Goal: Transaction & Acquisition: Purchase product/service

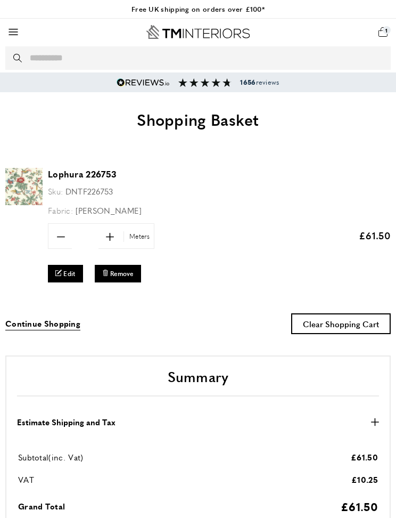
click at [390, 31] on div "basket basket-added Basket 1 Go to cart My Basket 10 of 1 products in cart disp…" at bounding box center [383, 32] width 16 height 16
click at [119, 239] on span "plus" at bounding box center [110, 236] width 22 height 22
click at [118, 240] on span "plus" at bounding box center [110, 236] width 22 height 22
click at [119, 236] on span "plus" at bounding box center [110, 236] width 22 height 22
click at [119, 227] on span "plus" at bounding box center [110, 236] width 22 height 22
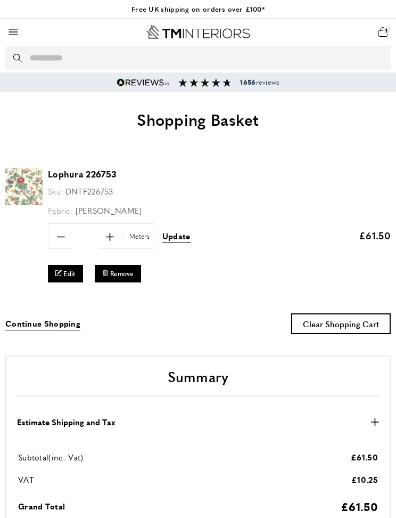
type input "***"
click at [77, 274] on link "edit Edit" at bounding box center [65, 274] width 35 height 18
click at [79, 273] on link "edit Edit" at bounding box center [65, 274] width 35 height 18
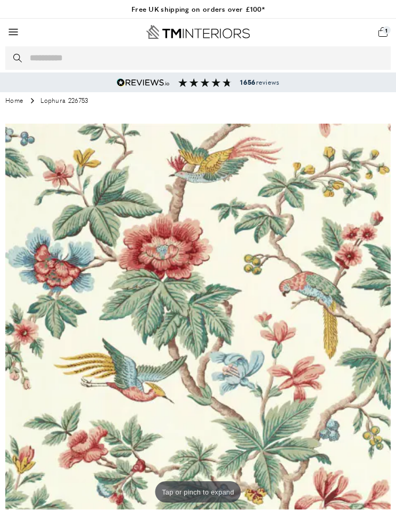
click at [389, 29] on link "Go to cart" at bounding box center [383, 32] width 16 height 16
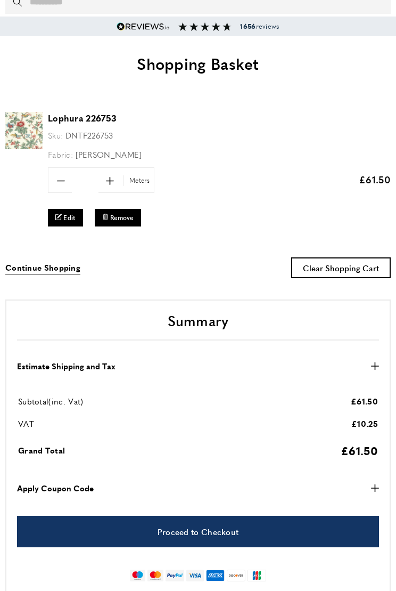
scroll to position [55, 0]
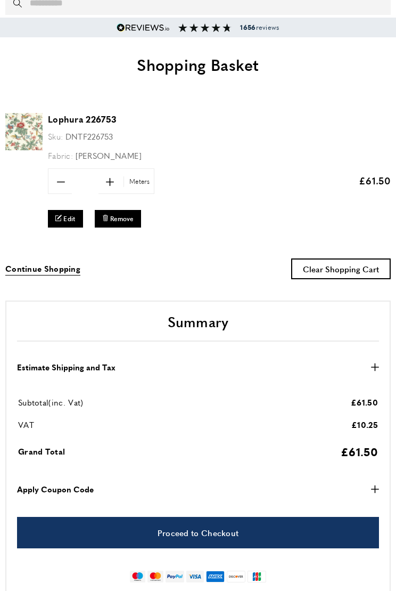
click at [146, 180] on span "Meters" at bounding box center [138, 181] width 29 height 10
click at [140, 181] on span "Meters" at bounding box center [138, 181] width 29 height 10
click at [137, 187] on div "minus * plus Meters" at bounding box center [101, 181] width 107 height 26
click at [113, 183] on icon "plus" at bounding box center [110, 182] width 8 height 8
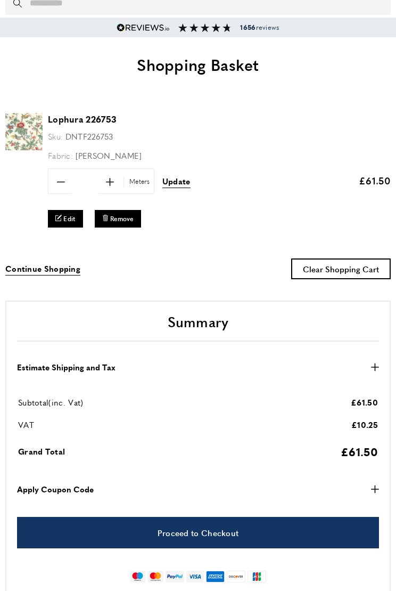
click at [114, 185] on span "plus" at bounding box center [110, 181] width 22 height 22
click at [117, 182] on span "plus" at bounding box center [110, 181] width 22 height 22
click at [119, 182] on span "plus" at bounding box center [110, 181] width 22 height 22
click at [120, 180] on span "plus" at bounding box center [110, 181] width 22 height 22
click at [116, 181] on span "plus" at bounding box center [110, 181] width 22 height 22
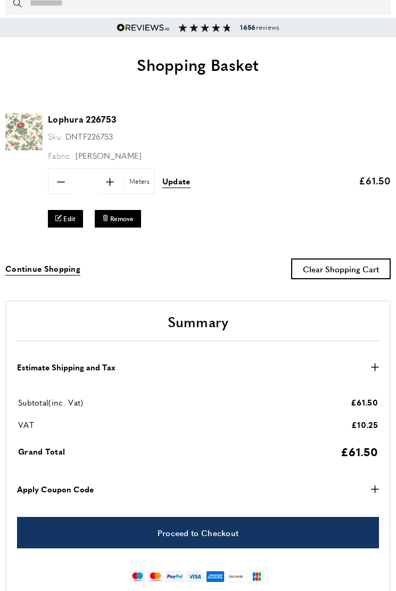
click at [119, 189] on span "plus" at bounding box center [110, 181] width 22 height 22
click at [117, 177] on span "plus" at bounding box center [110, 181] width 22 height 22
click at [110, 190] on span "plus" at bounding box center [110, 181] width 22 height 22
click at [118, 185] on span "plus" at bounding box center [110, 181] width 22 height 22
click at [114, 192] on span "plus" at bounding box center [110, 181] width 22 height 22
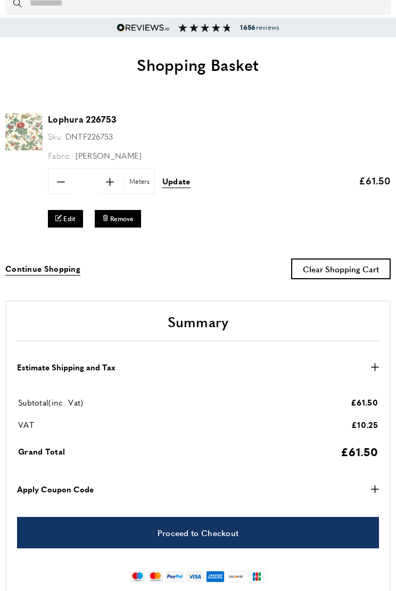
click at [117, 187] on span "plus" at bounding box center [110, 181] width 22 height 22
click at [113, 187] on span "plus" at bounding box center [110, 181] width 22 height 22
click at [119, 185] on span "plus" at bounding box center [110, 181] width 22 height 22
click at [119, 182] on span "plus" at bounding box center [110, 181] width 22 height 22
click at [116, 185] on span "plus" at bounding box center [110, 181] width 22 height 22
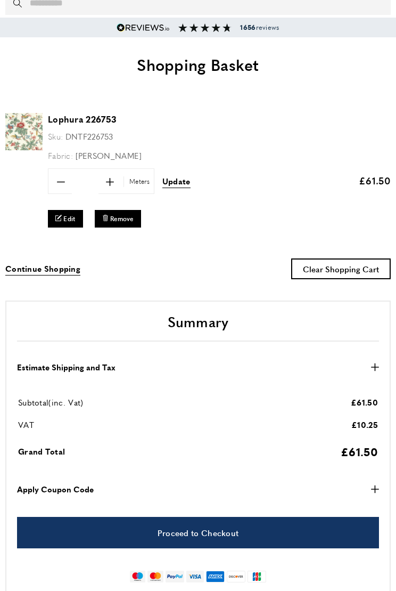
click at [113, 188] on span "plus" at bounding box center [110, 181] width 22 height 22
click at [114, 190] on span "plus" at bounding box center [110, 181] width 22 height 22
click at [118, 186] on span "plus" at bounding box center [110, 181] width 22 height 22
click at [119, 185] on span "plus" at bounding box center [110, 181] width 22 height 22
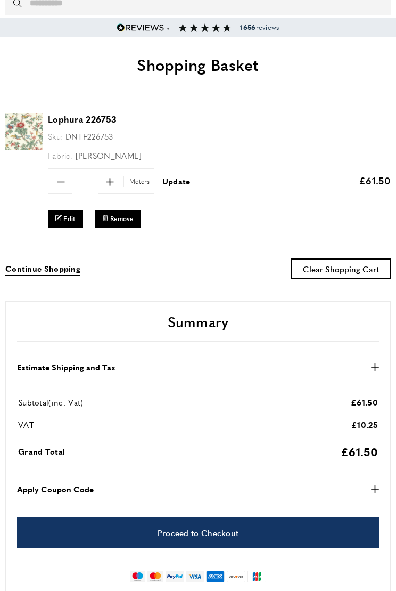
click at [117, 187] on span "plus" at bounding box center [110, 181] width 22 height 22
click at [119, 182] on span "plus" at bounding box center [110, 181] width 22 height 22
click at [110, 191] on span "plus" at bounding box center [110, 181] width 22 height 22
click at [119, 183] on span "plus" at bounding box center [110, 181] width 22 height 22
click at [116, 183] on span "plus" at bounding box center [110, 181] width 22 height 22
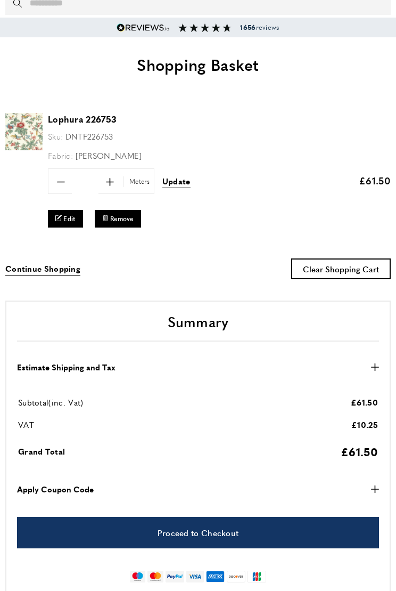
click at [118, 188] on span "plus" at bounding box center [110, 181] width 22 height 22
click at [115, 181] on span "plus" at bounding box center [110, 181] width 22 height 22
click at [117, 184] on span "plus" at bounding box center [110, 181] width 22 height 22
click at [111, 188] on span "plus" at bounding box center [110, 181] width 22 height 22
click at [115, 186] on span "plus" at bounding box center [110, 181] width 22 height 22
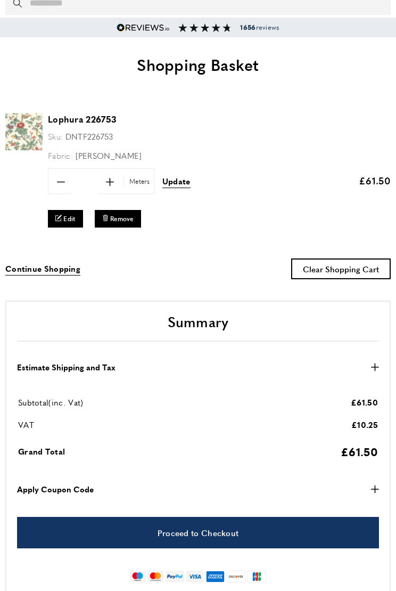
click at [115, 183] on span "plus" at bounding box center [110, 181] width 22 height 22
click at [114, 182] on span "plus" at bounding box center [110, 181] width 22 height 22
click at [119, 184] on span "plus" at bounding box center [110, 181] width 22 height 22
click at [116, 179] on span "plus" at bounding box center [110, 181] width 22 height 22
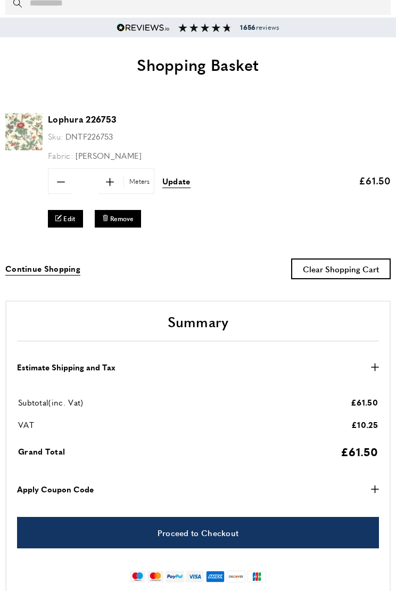
click at [111, 187] on span "plus" at bounding box center [110, 181] width 22 height 22
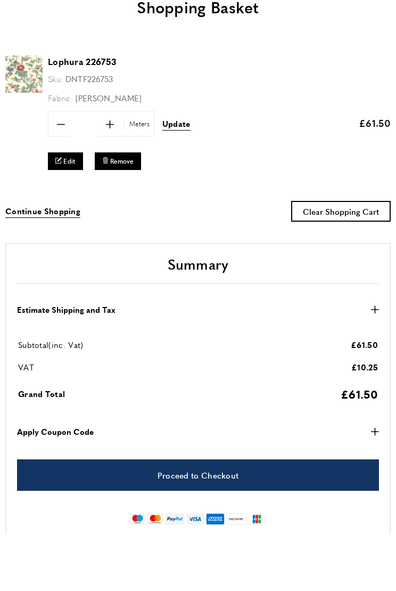
click at [117, 170] on span "plus" at bounding box center [110, 181] width 22 height 22
click at [119, 125] on span "plus" at bounding box center [110, 124] width 22 height 22
click at [120, 125] on span "plus" at bounding box center [110, 124] width 22 height 22
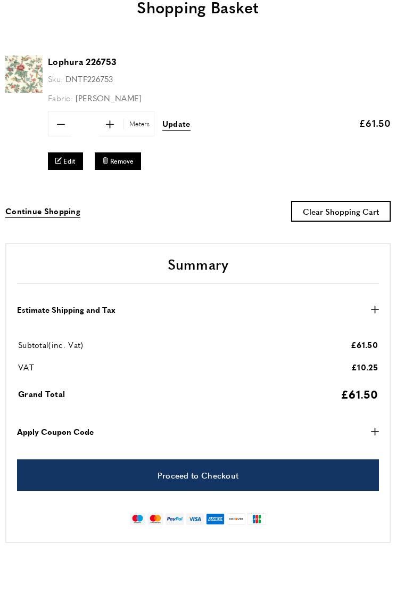
click at [119, 123] on span "plus" at bounding box center [110, 124] width 22 height 22
click at [120, 128] on span "plus" at bounding box center [110, 124] width 22 height 22
click at [120, 124] on span "plus" at bounding box center [110, 124] width 22 height 22
click at [120, 126] on span "plus" at bounding box center [110, 124] width 22 height 22
click at [119, 125] on span "plus" at bounding box center [110, 124] width 22 height 22
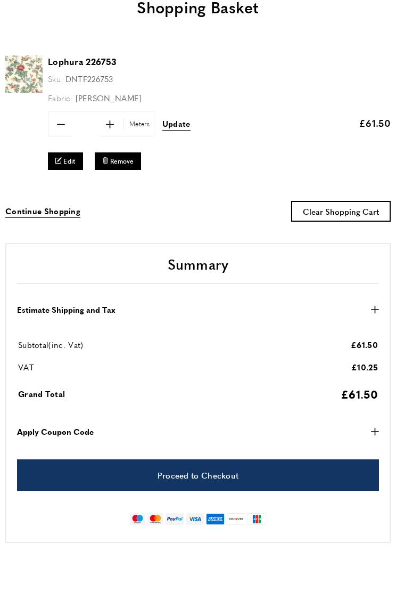
click at [120, 119] on span "plus" at bounding box center [110, 124] width 22 height 22
click at [119, 122] on span "plus" at bounding box center [110, 124] width 22 height 22
click at [120, 121] on span "plus" at bounding box center [110, 124] width 22 height 22
click at [120, 124] on span "plus" at bounding box center [110, 124] width 22 height 22
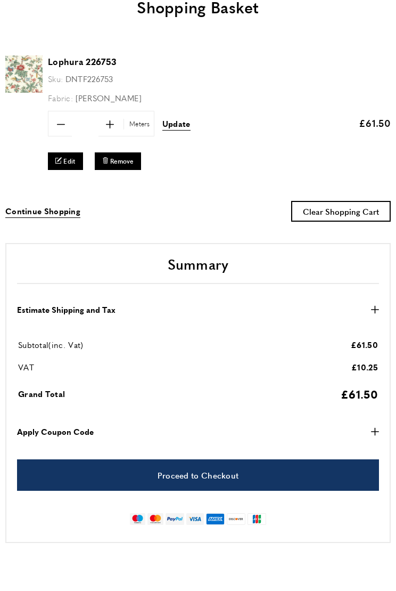
click at [118, 129] on span "plus" at bounding box center [110, 124] width 22 height 22
click at [119, 119] on span "plus" at bounding box center [110, 124] width 22 height 22
click at [119, 124] on span "plus" at bounding box center [110, 124] width 22 height 22
click at [120, 124] on span "plus" at bounding box center [110, 124] width 22 height 22
click at [119, 125] on span "plus" at bounding box center [110, 124] width 22 height 22
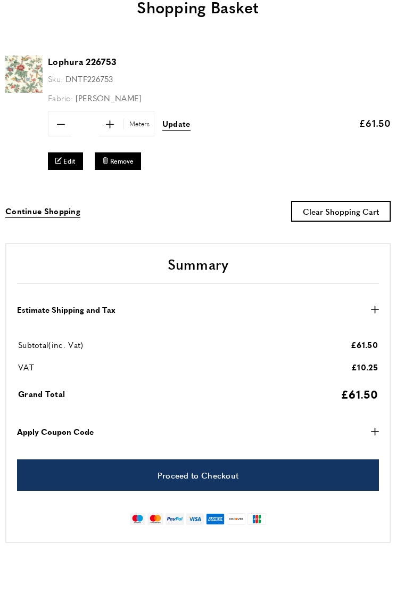
click at [119, 124] on span "plus" at bounding box center [110, 124] width 22 height 22
click at [118, 126] on span "plus" at bounding box center [110, 124] width 22 height 22
type input "***"
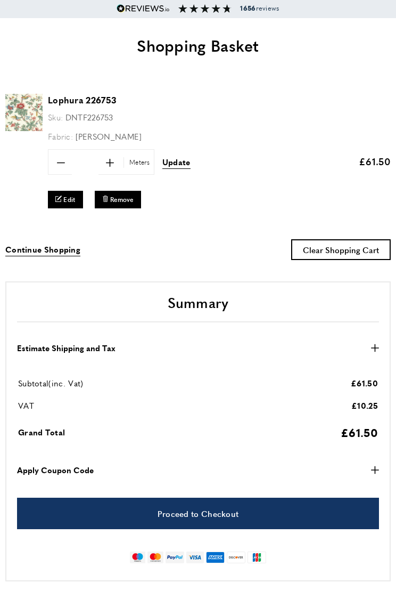
scroll to position [71, 0]
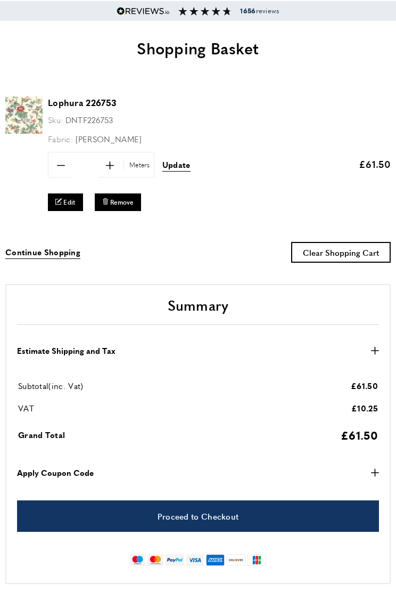
click at [182, 160] on span "Update" at bounding box center [176, 164] width 28 height 11
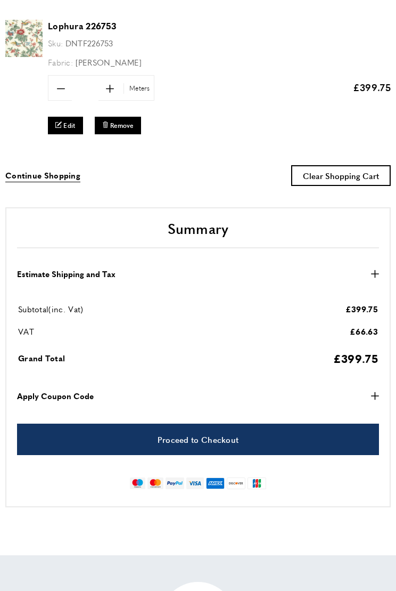
scroll to position [149, 0]
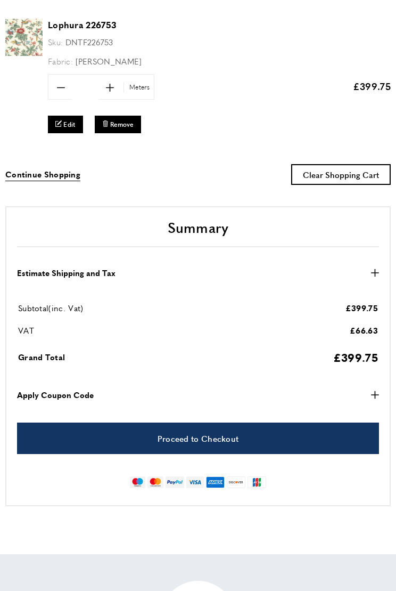
click at [244, 431] on link "Proceed to Checkout" at bounding box center [198, 437] width 362 height 31
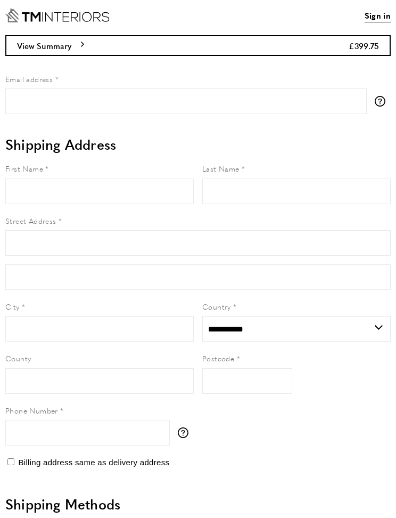
select select "**"
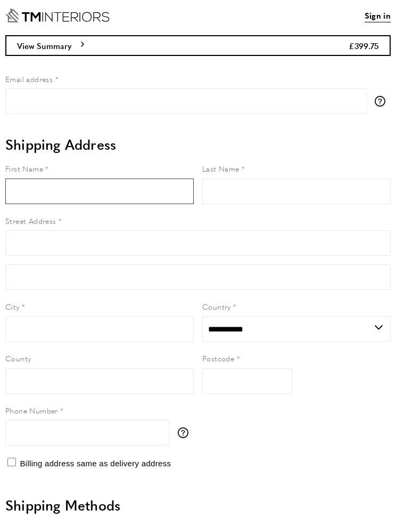
click at [128, 186] on input "First Name" at bounding box center [99, 191] width 189 height 26
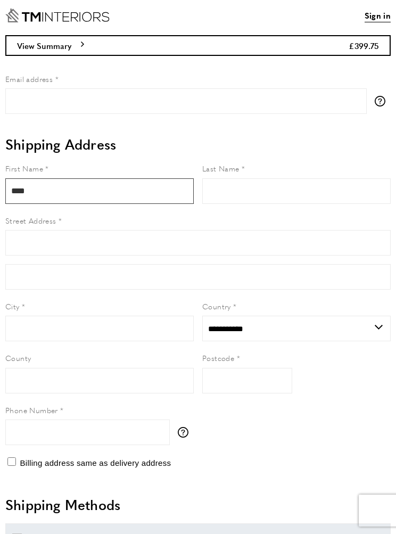
type input "****"
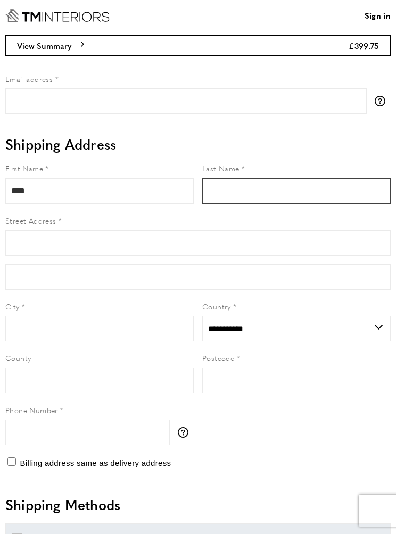
click at [263, 198] on input "Last Name" at bounding box center [296, 191] width 189 height 26
type input "**"
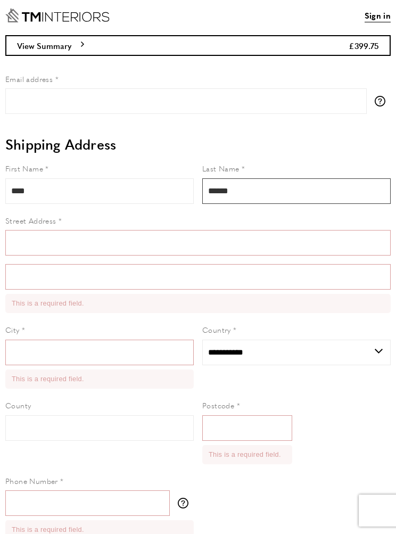
type input "******"
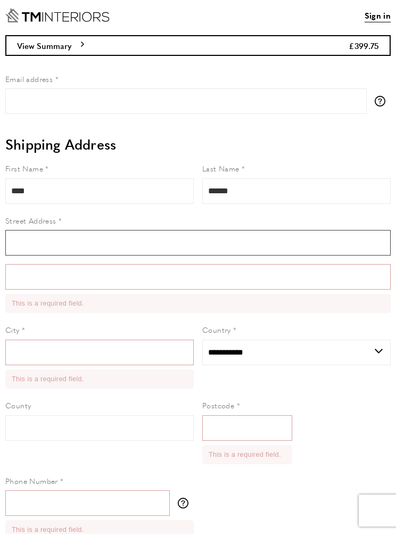
click at [105, 250] on input "Street Address" at bounding box center [198, 243] width 386 height 26
type input "********"
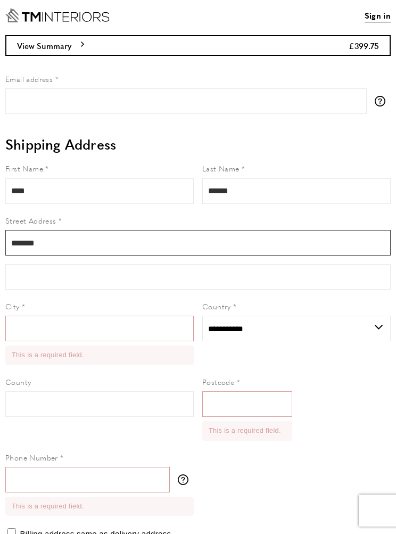
type input "*********"
type input "**********"
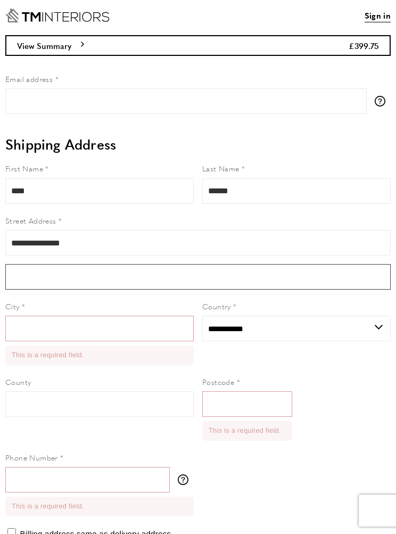
click at [55, 275] on input "Form field" at bounding box center [198, 277] width 386 height 26
type input "**********"
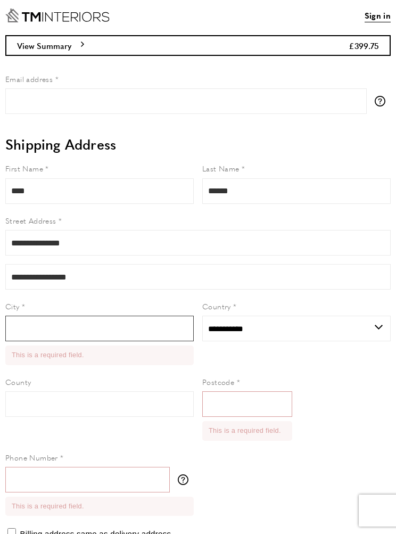
click at [85, 326] on input "City" at bounding box center [99, 329] width 189 height 26
type input "**"
type input "**********"
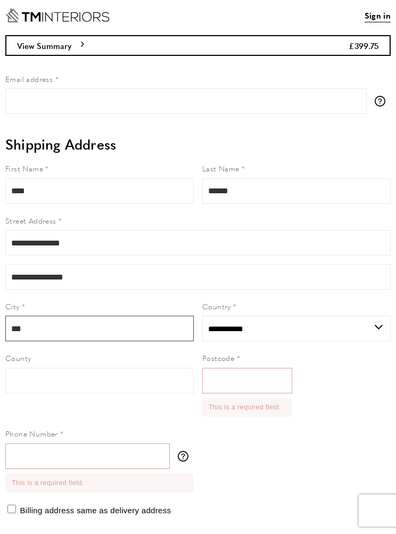
type input "****"
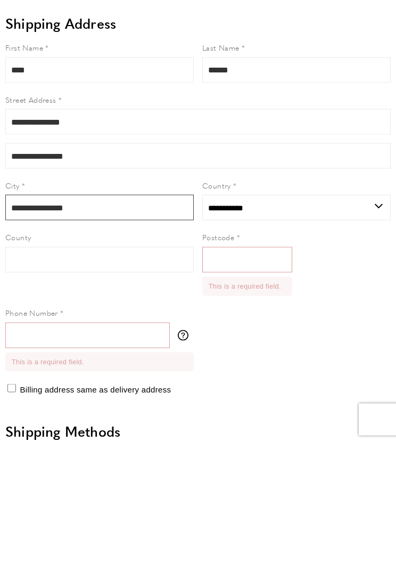
type input "**********"
click at [245, 368] on input "Postcode" at bounding box center [247, 381] width 90 height 26
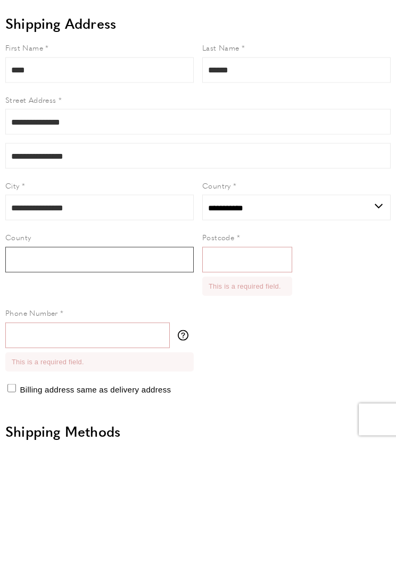
click at [59, 368] on input "County" at bounding box center [99, 381] width 189 height 26
type input "**"
type input "*****"
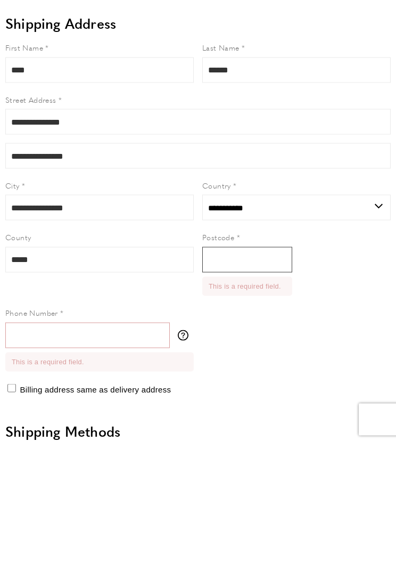
click at [256, 368] on input "Postcode" at bounding box center [247, 381] width 90 height 26
type input "**"
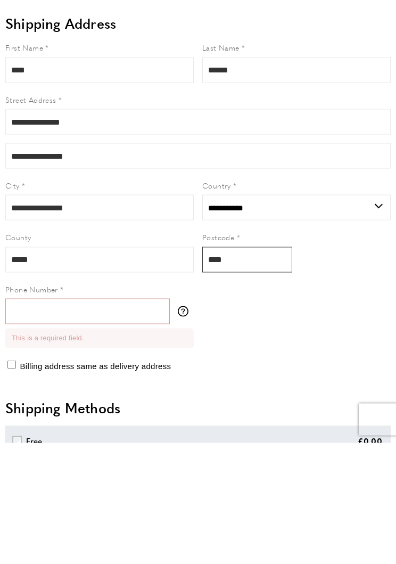
type input "*****"
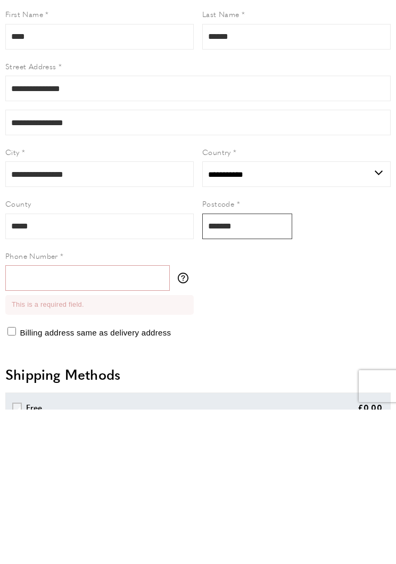
type input "*******"
click at [72, 420] on input "Phone Number" at bounding box center [87, 433] width 165 height 26
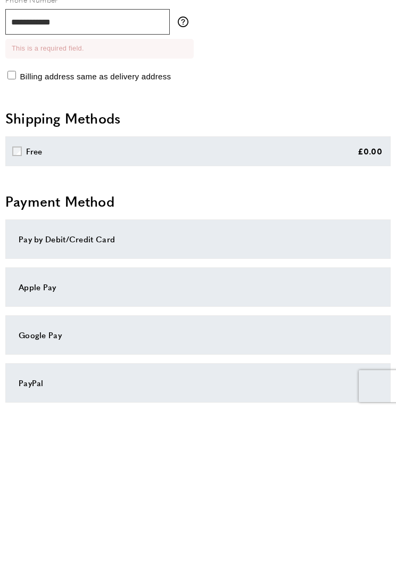
scroll to position [257, 0]
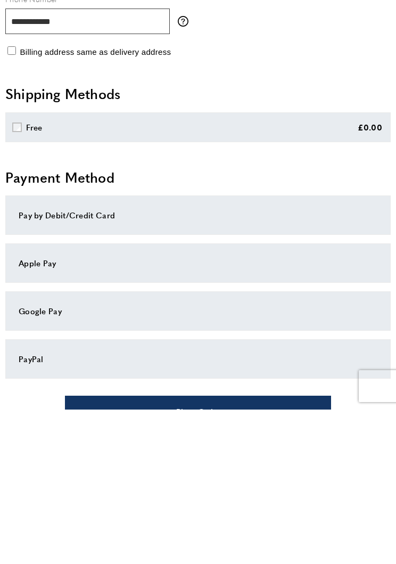
type input "**********"
click at [187, 363] on div "Pay by Debit/Credit Card" at bounding box center [198, 369] width 359 height 13
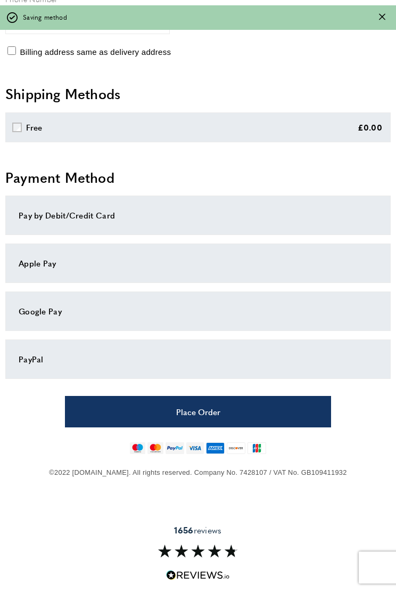
click at [114, 217] on div "Pay by Debit/Credit Card" at bounding box center [198, 215] width 359 height 13
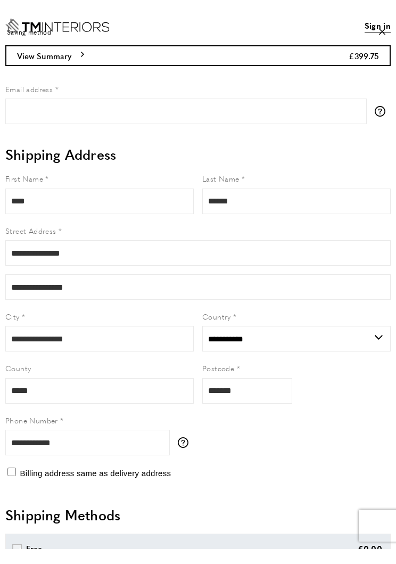
scroll to position [0, 0]
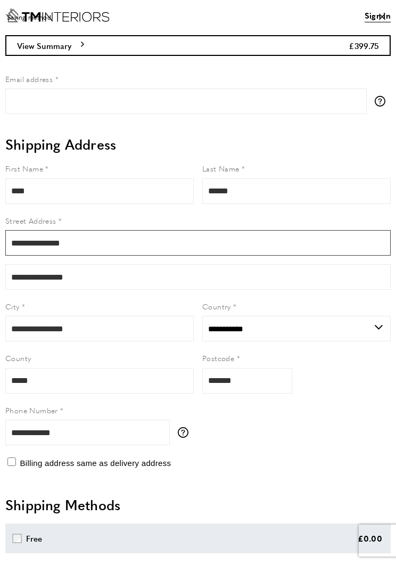
click at [61, 243] on input "**********" at bounding box center [198, 243] width 386 height 26
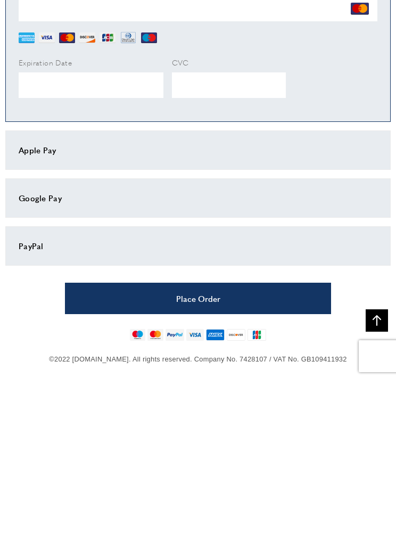
type input "**********"
click at [240, 437] on button "Place Order" at bounding box center [198, 452] width 266 height 31
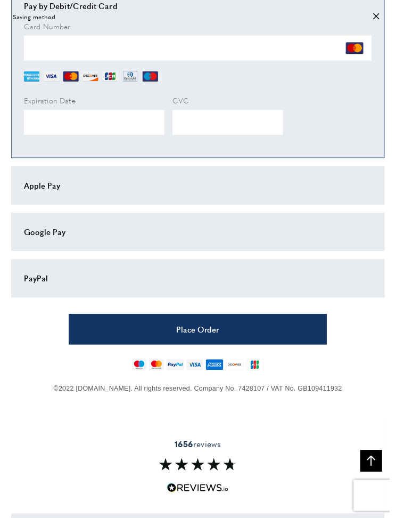
scroll to position [636, 0]
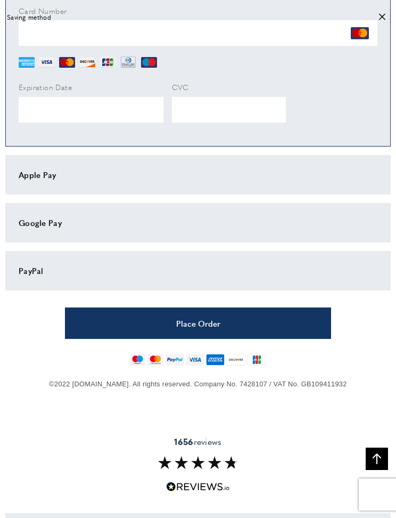
click at [219, 323] on button "Place Order" at bounding box center [198, 322] width 266 height 31
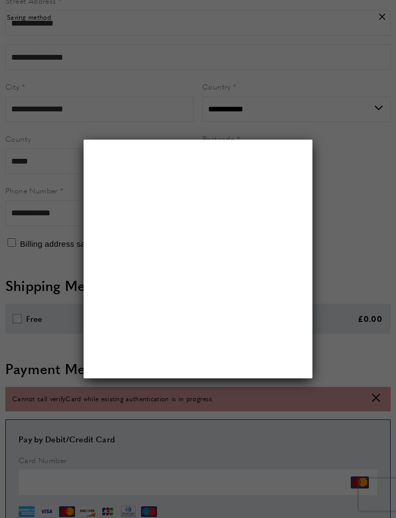
scroll to position [0, 0]
click at [352, 252] on div at bounding box center [198, 259] width 396 height 518
click at [309, 333] on div "× <head></head> <body> <div></div> </body>" at bounding box center [198, 259] width 229 height 239
click at [338, 169] on div at bounding box center [198, 259] width 396 height 518
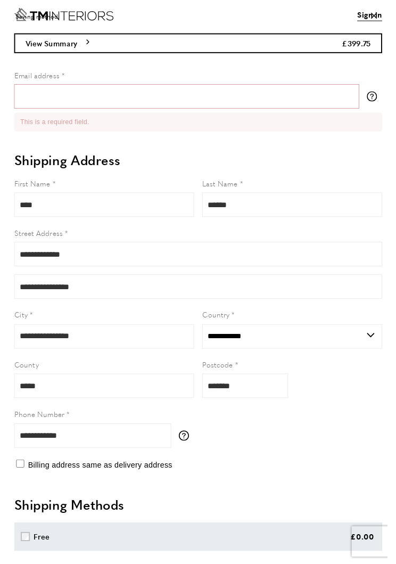
scroll to position [1, 0]
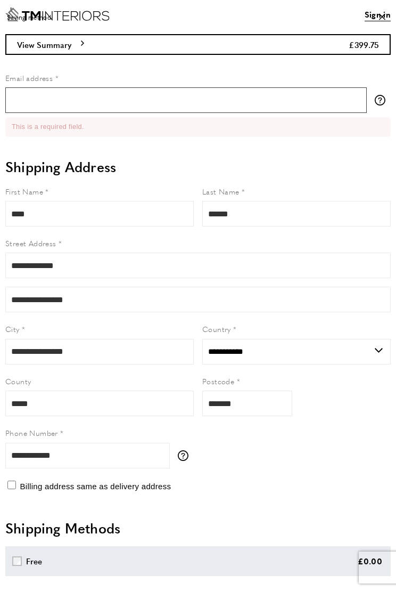
click at [62, 104] on input "Email address" at bounding box center [186, 100] width 362 height 26
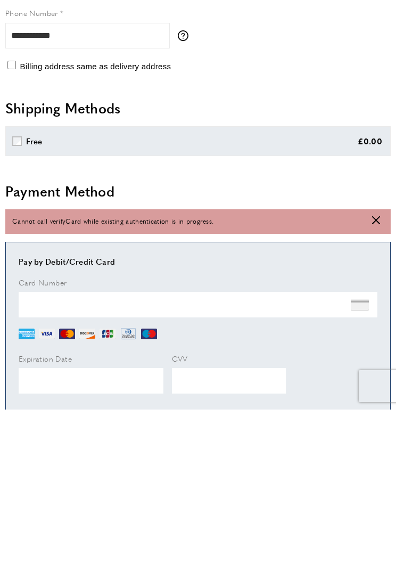
scroll to position [268, 0]
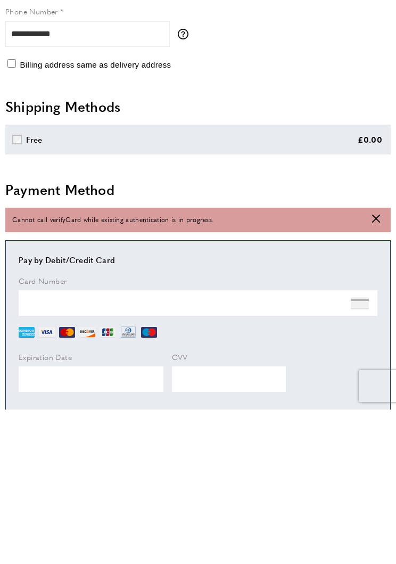
type input "**********"
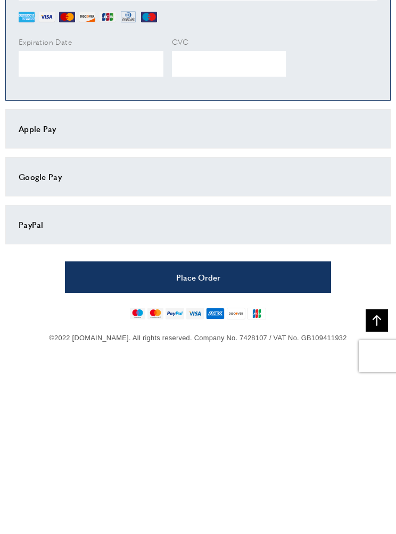
scroll to position [560, 0]
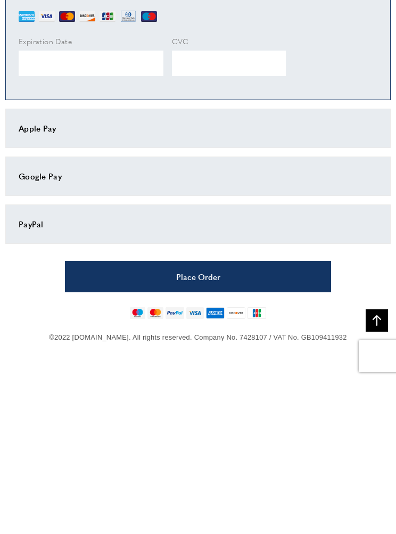
click at [224, 415] on button "Place Order" at bounding box center [198, 430] width 266 height 31
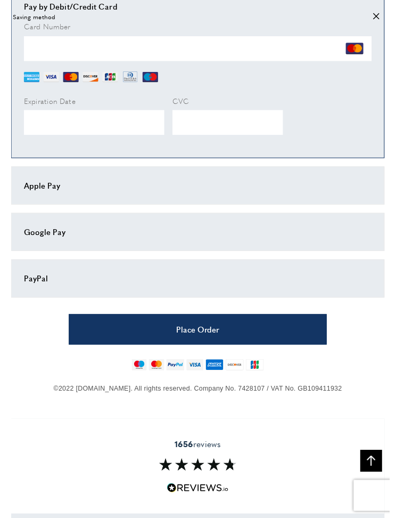
scroll to position [668, 0]
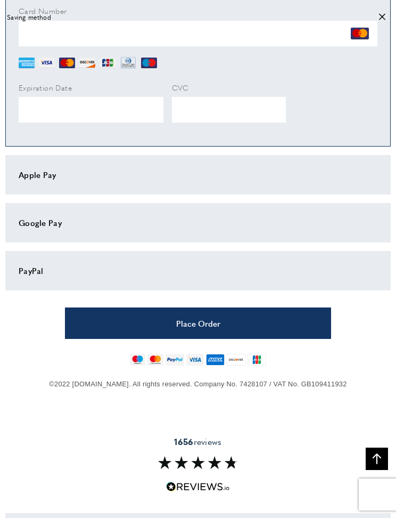
click at [232, 315] on button "Place Order" at bounding box center [198, 322] width 266 height 31
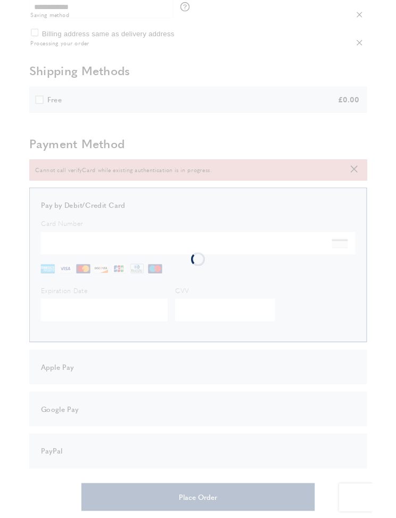
scroll to position [0, 0]
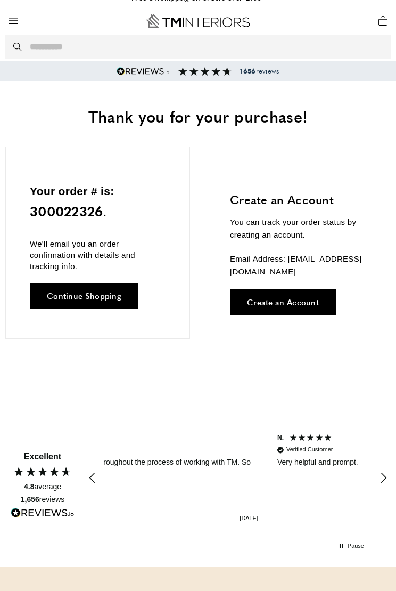
scroll to position [0, 234]
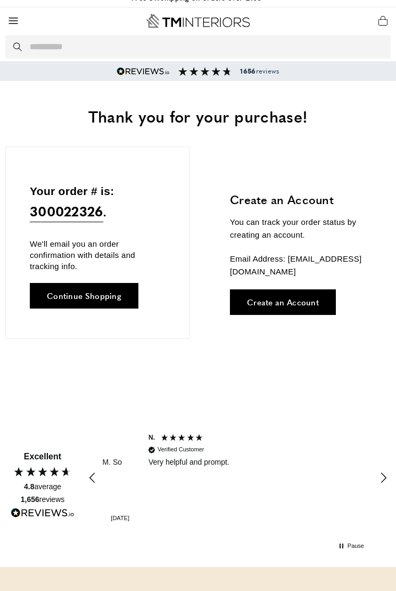
click at [296, 301] on span "Create an Account" at bounding box center [283, 302] width 72 height 8
